Goal: Information Seeking & Learning: Learn about a topic

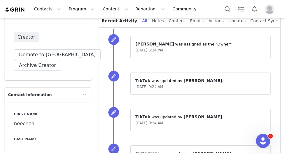
scroll to position [185, 0]
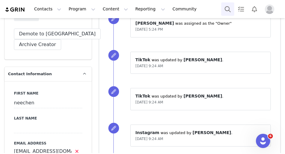
click at [231, 9] on button "Search" at bounding box center [227, 8] width 13 height 13
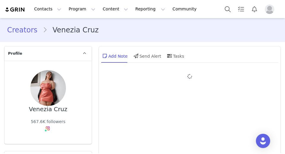
type input "+1 ([GEOGRAPHIC_DATA])"
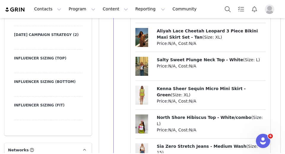
scroll to position [1155, 0]
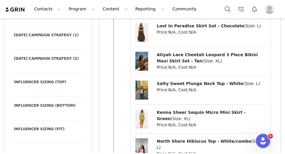
click at [182, 52] on span "Aliyah Lace Cheetah Leopard 3 Piece Bikini Maxi Skirt Set - Tan" at bounding box center [207, 57] width 101 height 11
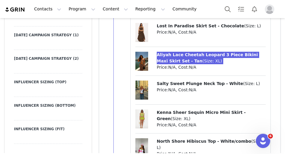
click at [0, 0] on div "Contacts Contacts Creators Prospects Applicants Program Program Activations Cam…" at bounding box center [142, 77] width 285 height 154
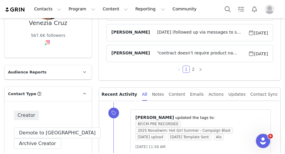
scroll to position [0, 0]
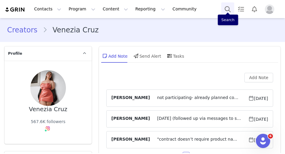
click at [234, 7] on button "Search" at bounding box center [227, 8] width 13 height 13
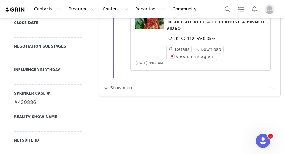
scroll to position [972, 0]
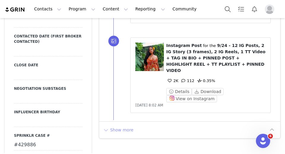
click at [130, 125] on button "Show more" at bounding box center [118, 130] width 31 height 10
click at [130, 121] on div at bounding box center [189, 143] width 181 height 45
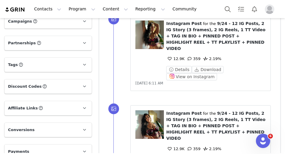
scroll to position [1736, 0]
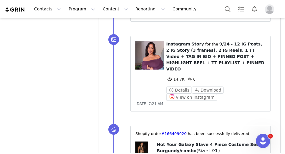
scroll to position [2304, 0]
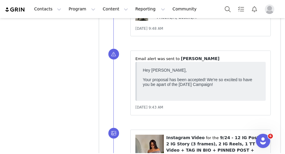
scroll to position [2702, 0]
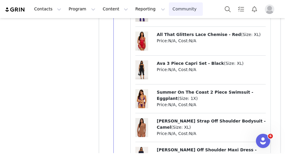
scroll to position [4340, 0]
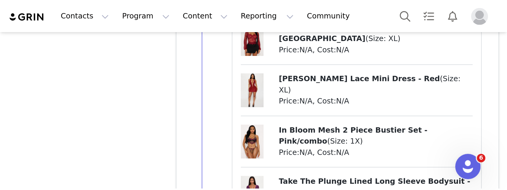
scroll to position [5077, 0]
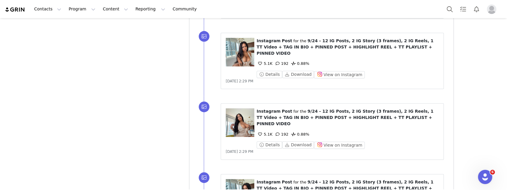
click at [285, 11] on div "Contacts Contacts Creators Prospects Applicants Program Program Activations Cam…" at bounding box center [253, 9] width 507 height 18
click at [285, 10] on button "Search" at bounding box center [449, 8] width 13 height 13
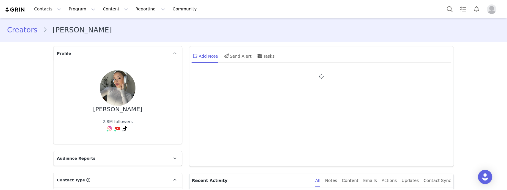
type input "+1 ([GEOGRAPHIC_DATA])"
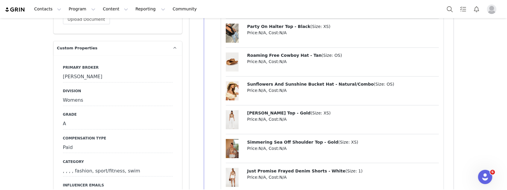
scroll to position [648, 0]
click at [0, 0] on div "Contacts Contacts Creators Prospects Applicants Program Program Activations Cam…" at bounding box center [253, 95] width 507 height 190
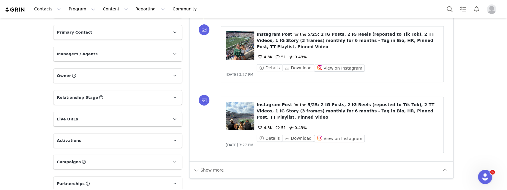
scroll to position [1625, 0]
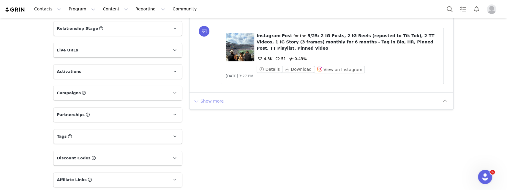
click at [197, 96] on button "Show more" at bounding box center [208, 101] width 31 height 10
click at [197, 94] on div at bounding box center [322, 114] width 264 height 45
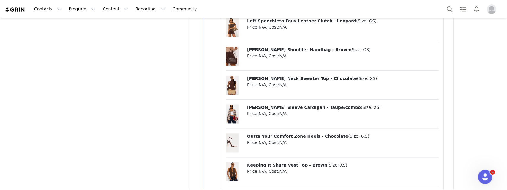
scroll to position [3519, 0]
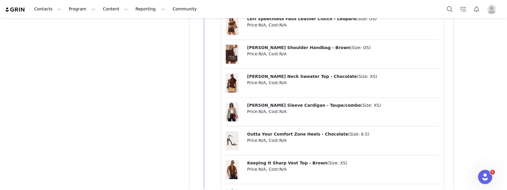
click at [273, 103] on span "Grace Bell Sleeve Cardigan - Taupe/combo" at bounding box center [304, 105] width 114 height 5
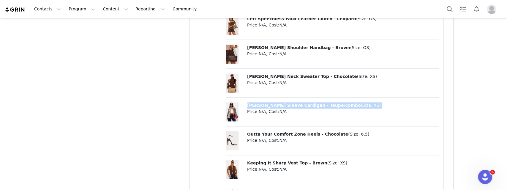
copy p "Grace Bell Sleeve Cardigan - Taupe/combo ( Size: XS )"
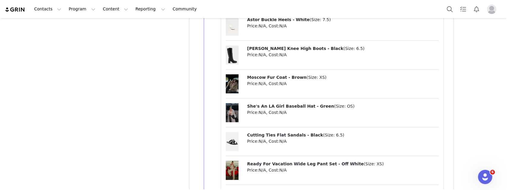
scroll to position [3080, 0]
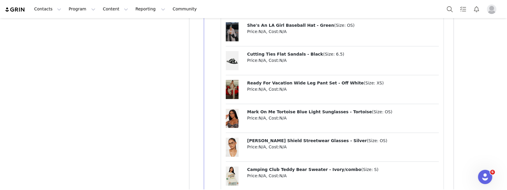
click at [303, 81] on span "Ready For Vacation Wide Leg Pant Set - Off White" at bounding box center [305, 83] width 117 height 5
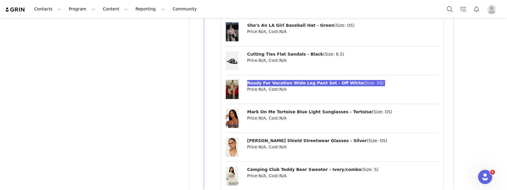
click at [0, 0] on div "Contacts Contacts Creators Prospects Applicants Program Program Activations Cam…" at bounding box center [253, 95] width 507 height 190
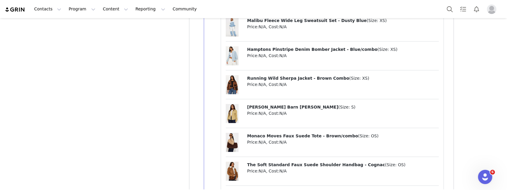
scroll to position [4186, 0]
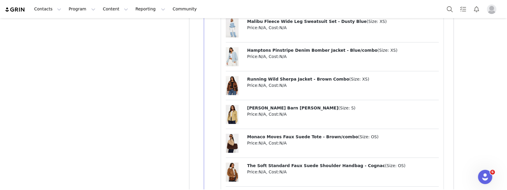
click at [274, 106] on span "Leila Barn Jacket - Khaki" at bounding box center [292, 108] width 91 height 5
copy p "Leila Barn Jacket - Khaki ( Size: S )"
click at [260, 163] on span "The Soft Standard Faux Suede Shoulder Handbag - Cognac" at bounding box center [316, 165] width 138 height 5
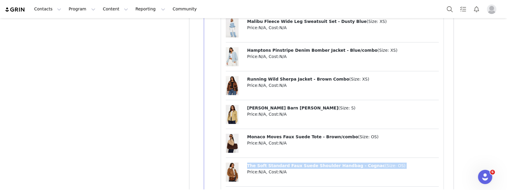
click at [260, 163] on span "The Soft Standard Faux Suede Shoulder Handbag - Cognac" at bounding box center [316, 165] width 138 height 5
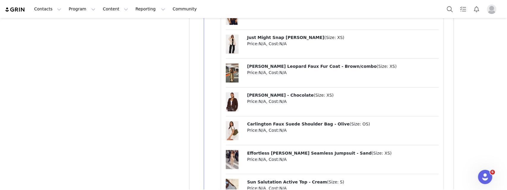
scroll to position [3643, 0]
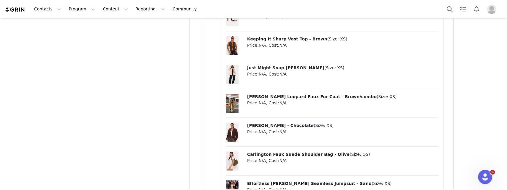
click at [268, 123] on span "Daisy Cardigan - Chocolate" at bounding box center [280, 125] width 67 height 5
copy p "Daisy Cardigan - Chocolate ( Size: XS )"
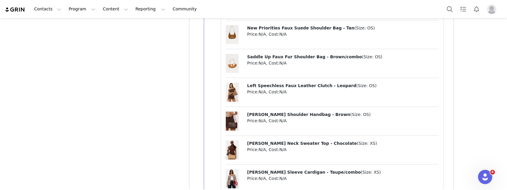
scroll to position [3432, 0]
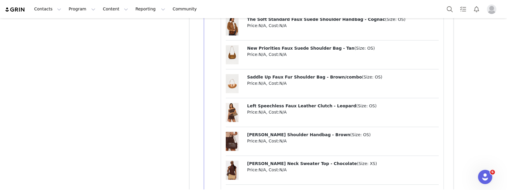
click at [275, 132] on p "Shayla Shoulder Handbag - Brown ( Size: OS )" at bounding box center [343, 135] width 192 height 6
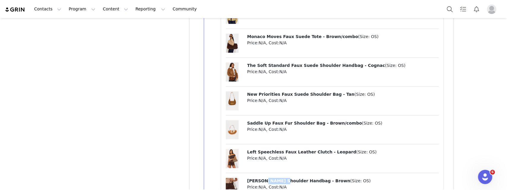
scroll to position [3349, 0]
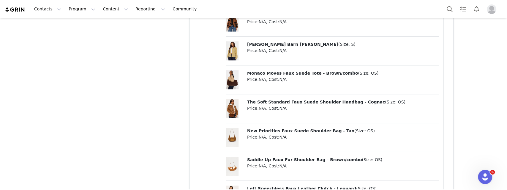
click at [283, 70] on p "Monaco Moves Faux Suede Tote - Brown/combo ( Size: OS )" at bounding box center [343, 73] width 192 height 6
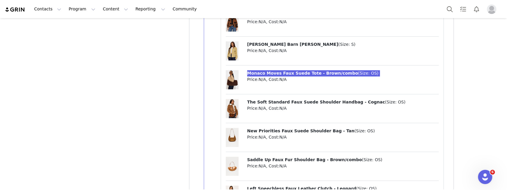
click at [0, 0] on div "Contacts Contacts Creators Prospects Applicants Program Program Activations Cam…" at bounding box center [253, 95] width 507 height 190
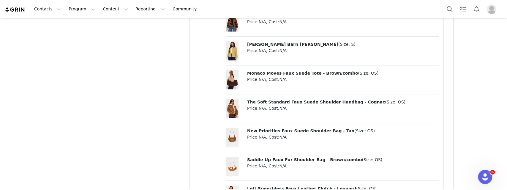
click at [269, 128] on span "New Priorities Faux Suede Shoulder Bag - Tan" at bounding box center [300, 130] width 107 height 5
click at [0, 0] on div "Contacts Contacts Creators Prospects Applicants Program Program Activations Cam…" at bounding box center [253, 95] width 507 height 190
click at [271, 100] on span "The Soft Standard Faux Suede Shoulder Handbag - Cognac" at bounding box center [316, 102] width 138 height 5
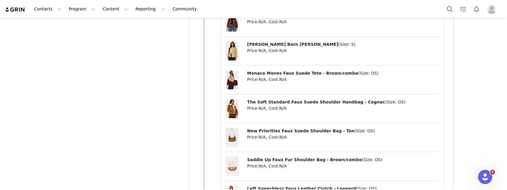
click at [271, 100] on span "The Soft Standard Faux Suede Shoulder Handbag - Cognac" at bounding box center [316, 102] width 138 height 5
drag, startPoint x: 271, startPoint y: 87, endPoint x: 265, endPoint y: 86, distance: 5.6
click at [265, 100] on span "The Soft Standard Faux Suede Shoulder Handbag - Cognac" at bounding box center [316, 102] width 138 height 5
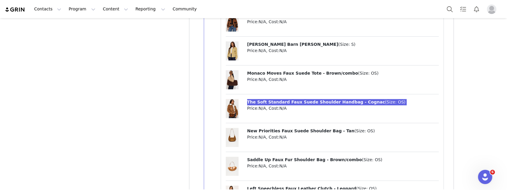
click at [0, 0] on div "Contacts Contacts Creators Prospects Applicants Program Program Activations Cam…" at bounding box center [253, 95] width 507 height 190
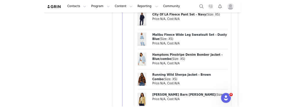
scroll to position [3533, 0]
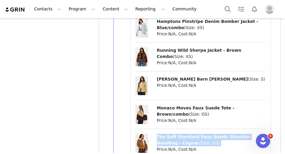
copy p "The Soft Standard Faux Suede Shoulder Handbag - Cognac ( Size: OS )"
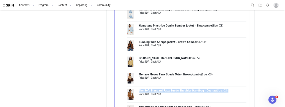
scroll to position [3288, 0]
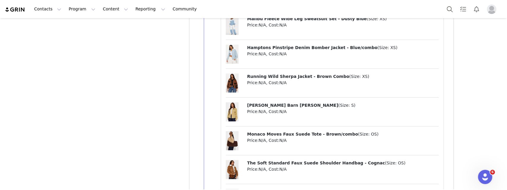
click at [264, 137] on p "Price: N/A , Cost: N/A" at bounding box center [343, 140] width 192 height 6
click at [265, 132] on span "Monaco Moves Faux Suede Tote - Brown/combo" at bounding box center [302, 134] width 111 height 5
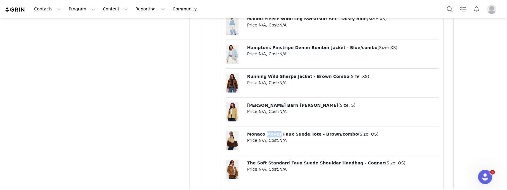
click at [265, 132] on span "Monaco Moves Faux Suede Tote - Brown/combo" at bounding box center [302, 134] width 111 height 5
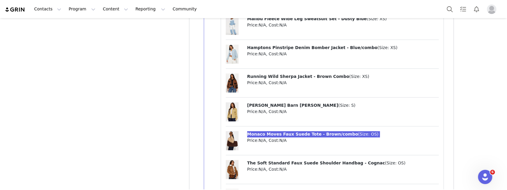
click at [0, 0] on div "Contacts Contacts Creators Prospects Applicants Program Program Activations Cam…" at bounding box center [253, 95] width 507 height 190
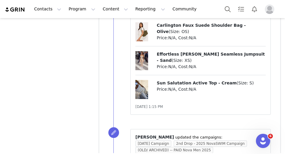
scroll to position [4958, 0]
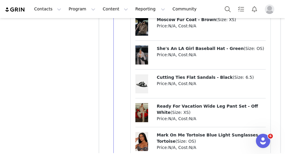
scroll to position [6141, 0]
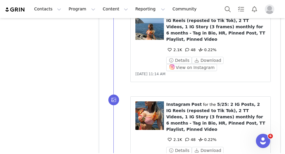
scroll to position [7450, 0]
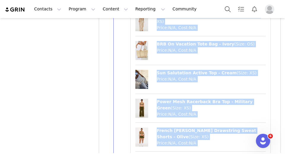
scroll to position [8580, 0]
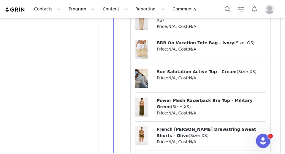
click at [0, 0] on div "Contacts Contacts Creators Prospects Applicants Program Program Activations Cam…" at bounding box center [142, 77] width 285 height 154
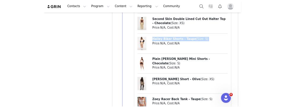
scroll to position [8697, 0]
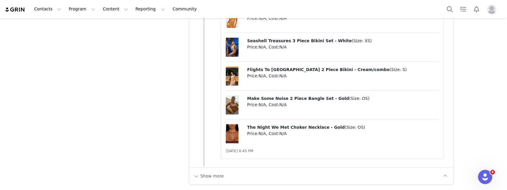
scroll to position [8639, 0]
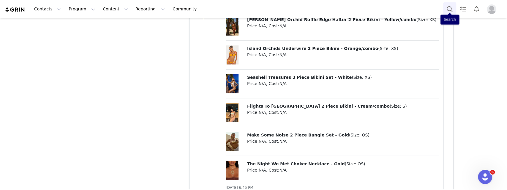
click at [452, 6] on button "Search" at bounding box center [449, 8] width 13 height 13
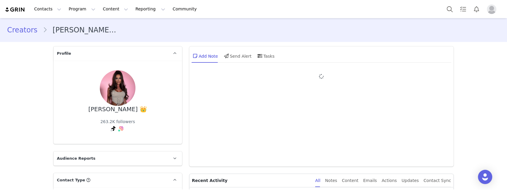
type input "+44 ([GEOGRAPHIC_DATA])"
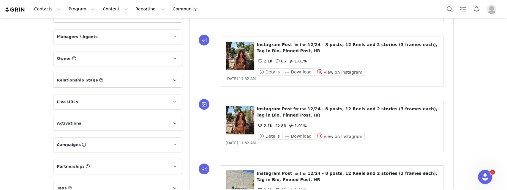
scroll to position [1562, 0]
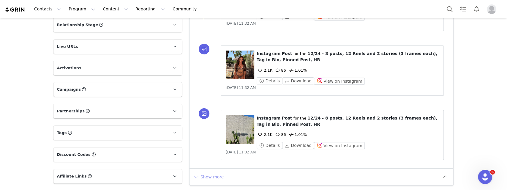
click at [208, 172] on button "Show more" at bounding box center [208, 177] width 31 height 10
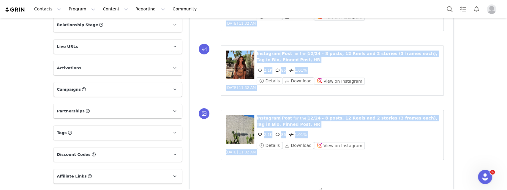
click at [208, 168] on div at bounding box center [322, 190] width 264 height 45
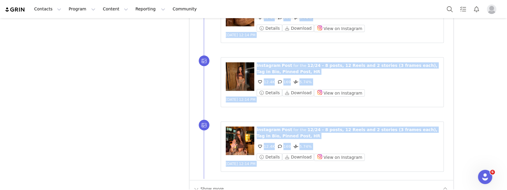
scroll to position [2378, 0]
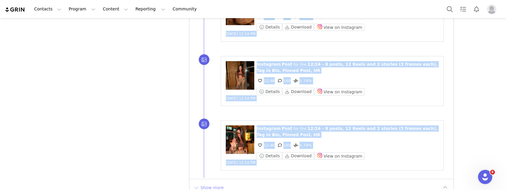
click at [211, 183] on button "Show more" at bounding box center [208, 188] width 31 height 10
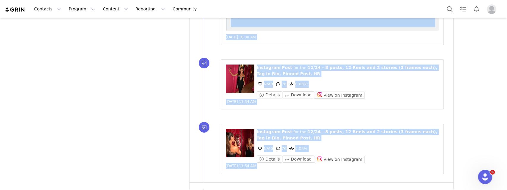
click at [213, 186] on button "Show more" at bounding box center [208, 191] width 31 height 10
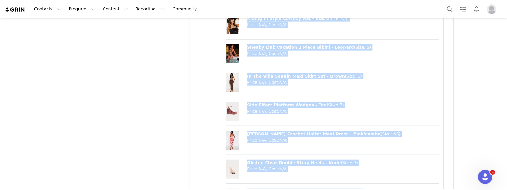
scroll to position [3970, 0]
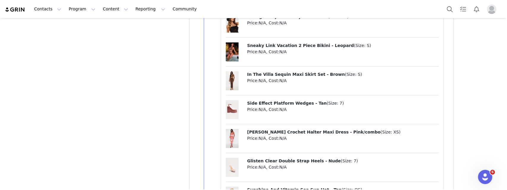
click at [311, 78] on p "Price: N/A , Cost: N/A" at bounding box center [343, 81] width 192 height 6
click at [319, 72] on span "In The Villa Sequin Maxi Skirt Set - Brown" at bounding box center [296, 74] width 98 height 5
click at [0, 0] on div "Contacts Contacts Creators Prospects Applicants Program Program Activations Cam…" at bounding box center [253, 95] width 507 height 190
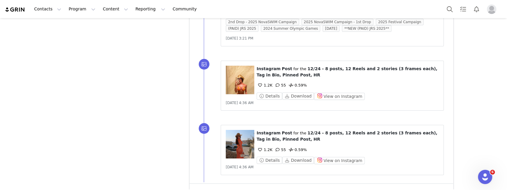
scroll to position [4391, 0]
click at [213, 187] on button "Show more" at bounding box center [208, 192] width 31 height 10
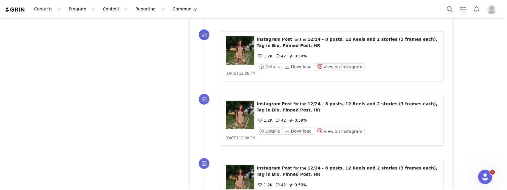
scroll to position [5822, 0]
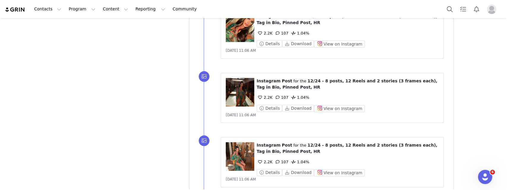
scroll to position [6479, 0]
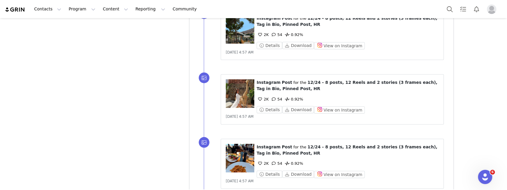
scroll to position [7127, 0]
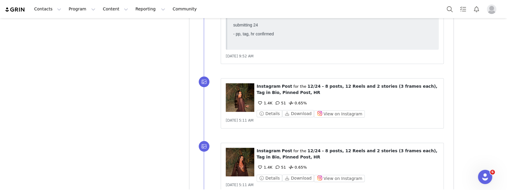
scroll to position [7784, 0]
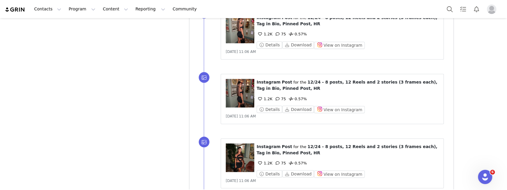
scroll to position [8456, 0]
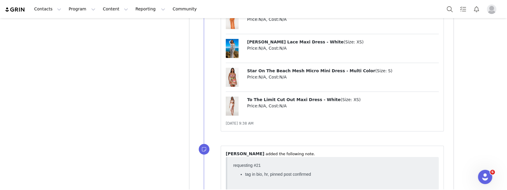
scroll to position [10490, 0]
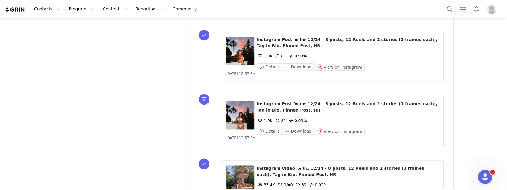
scroll to position [11117, 0]
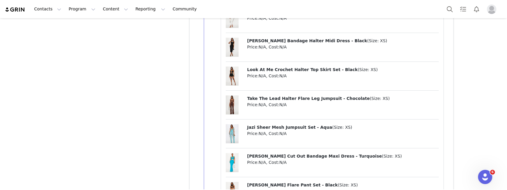
scroll to position [13400, 0]
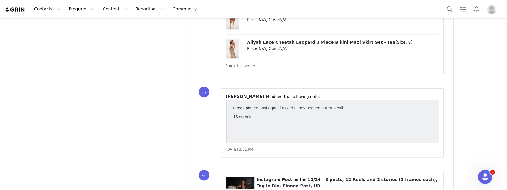
scroll to position [14170, 0]
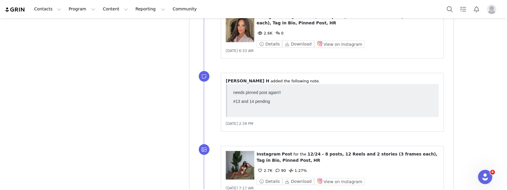
scroll to position [14783, 0]
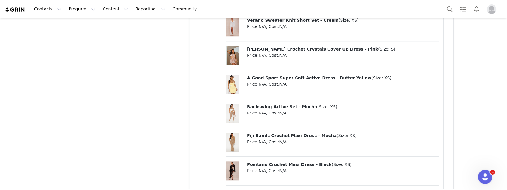
scroll to position [15552, 0]
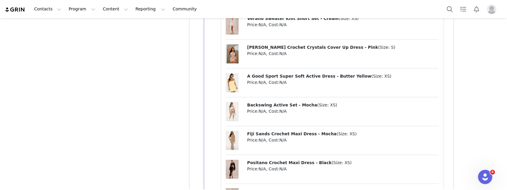
click at [0, 0] on div "Contacts Contacts Creators Prospects Applicants Program Program Activations Cam…" at bounding box center [253, 95] width 507 height 190
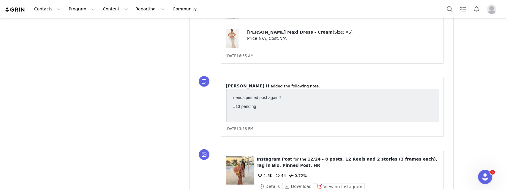
scroll to position [16236, 0]
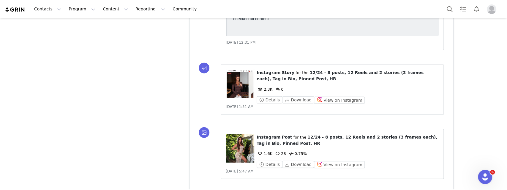
scroll to position [17724, 0]
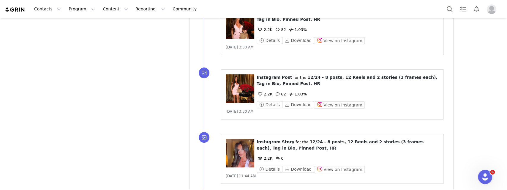
scroll to position [18382, 0]
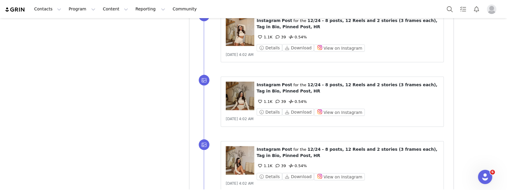
scroll to position [19040, 0]
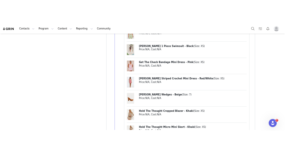
scroll to position [20753, 0]
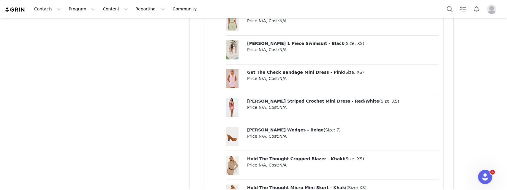
click at [278, 28] on div "Rodeo Babe Faux Leather Micro Short - Black ( Size: S ) Price: N/A , Cost: N/A …" at bounding box center [332, 9] width 213 height 802
copy p "[PERSON_NAME] Wedges - Beige ( Size: 7 )"
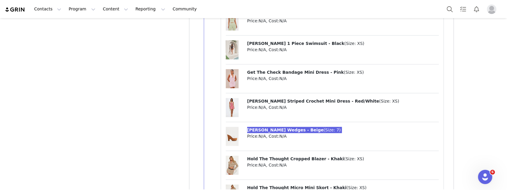
drag, startPoint x: 276, startPoint y: 31, endPoint x: 89, endPoint y: 1, distance: 189.0
click at [0, 0] on div "Contacts Contacts Creators Prospects Applicants Program Program Activations Cam…" at bounding box center [253, 95] width 507 height 190
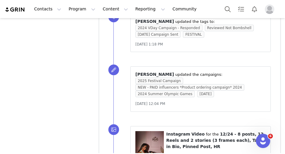
scroll to position [23202, 0]
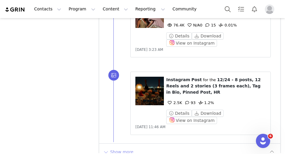
click at [124, 147] on button "Show more" at bounding box center [118, 152] width 31 height 10
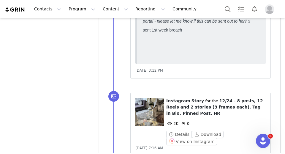
scroll to position [24372, 0]
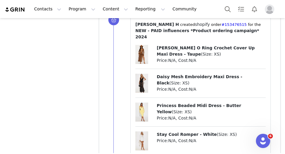
scroll to position [25188, 0]
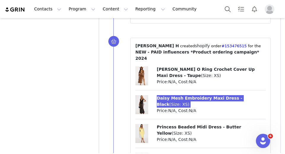
click at [0, 0] on div "Contacts Contacts Creators Prospects Applicants Program Program Activations Cam…" at bounding box center [142, 77] width 285 height 154
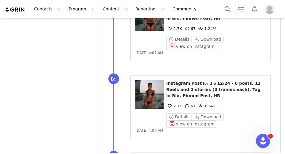
scroll to position [26275, 0]
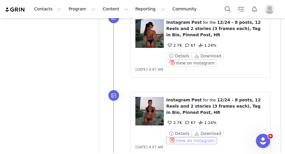
click at [178, 137] on button "View on Instagram" at bounding box center [191, 140] width 51 height 7
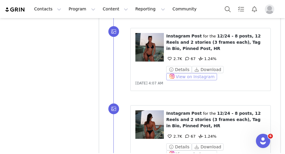
scroll to position [26360, 0]
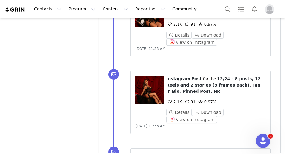
scroll to position [27140, 0]
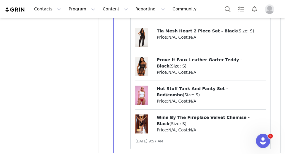
scroll to position [28170, 0]
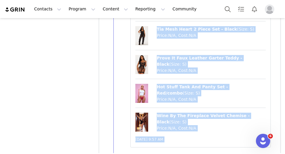
scroll to position [0, 0]
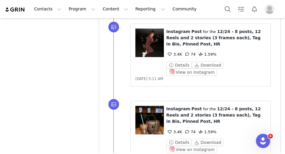
scroll to position [28870, 0]
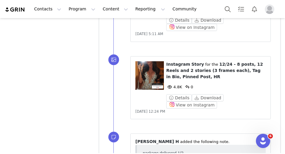
scroll to position [29467, 0]
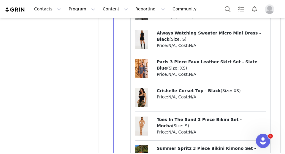
scroll to position [29756, 0]
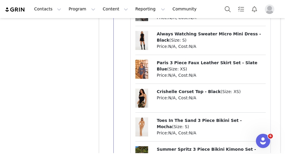
click at [185, 89] on p "Crishelle Corset Top - Black ( Size: XS )" at bounding box center [211, 92] width 109 height 6
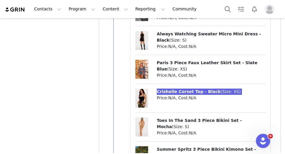
click at [0, 0] on div "Contacts Contacts Creators Prospects Applicants Program Program Activations Cam…" at bounding box center [142, 77] width 285 height 154
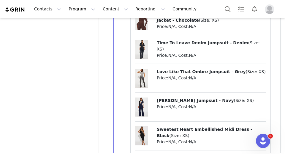
scroll to position [31135, 0]
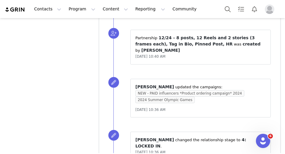
scroll to position [32338, 0]
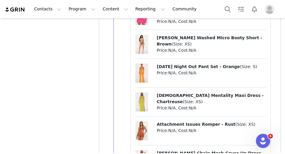
click at [174, 151] on span "[PERSON_NAME] Chain Mesh Cover Up Dress - Black" at bounding box center [211, 156] width 108 height 11
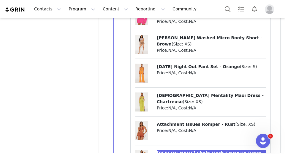
click at [0, 0] on div "Contacts Contacts Creators Prospects Applicants Program Program Activations Cam…" at bounding box center [142, 77] width 285 height 154
